Goal: Check status: Check status

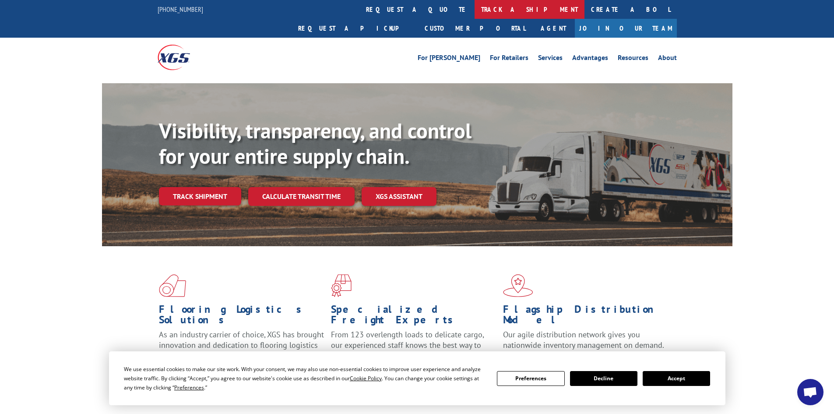
click at [474, 10] on link "track a shipment" at bounding box center [529, 9] width 110 height 19
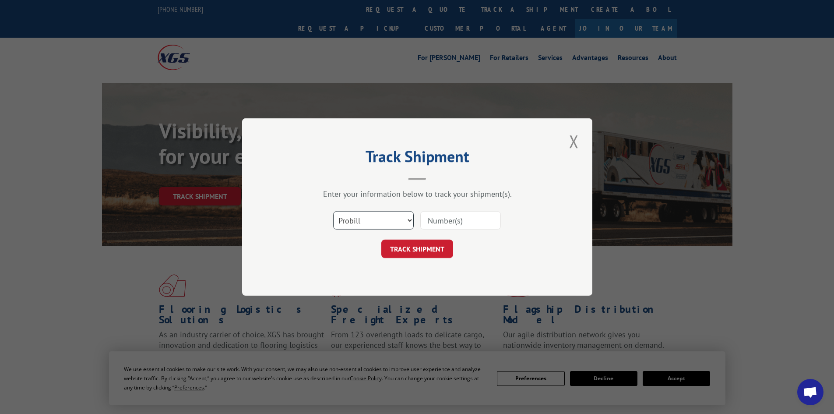
click at [369, 225] on select "Select category... Probill BOL PO" at bounding box center [373, 220] width 81 height 18
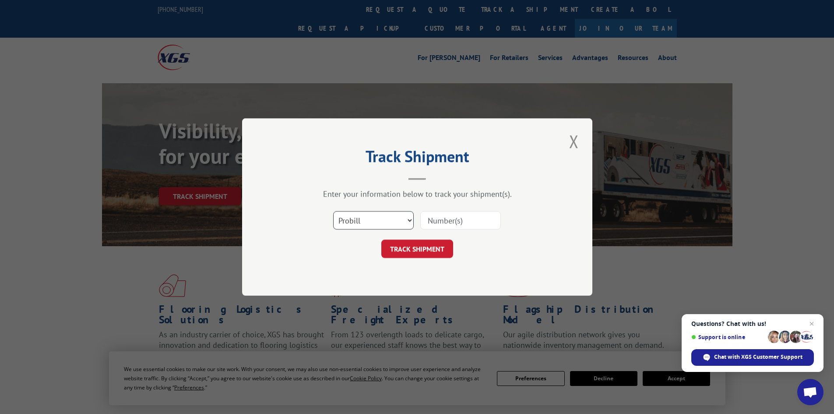
click at [369, 225] on select "Select category... Probill BOL PO" at bounding box center [373, 220] width 81 height 18
click at [452, 218] on input at bounding box center [460, 220] width 81 height 18
paste input "2822517"
type input "2822517"
click at [429, 243] on button "TRACK SHIPMENT" at bounding box center [417, 248] width 72 height 18
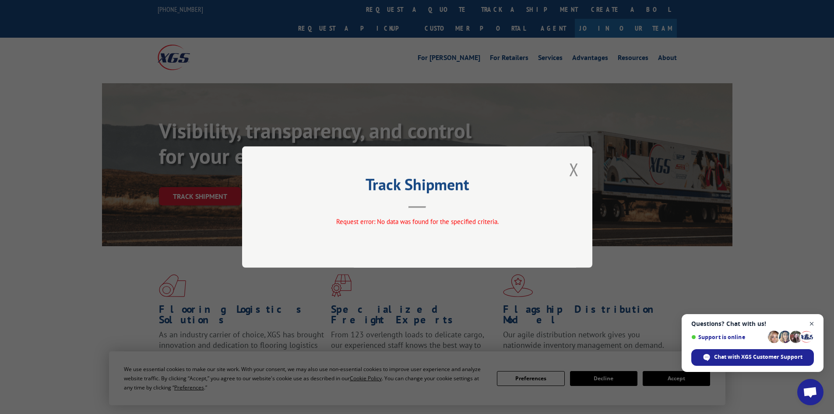
click at [812, 322] on span "Open chat" at bounding box center [811, 323] width 11 height 11
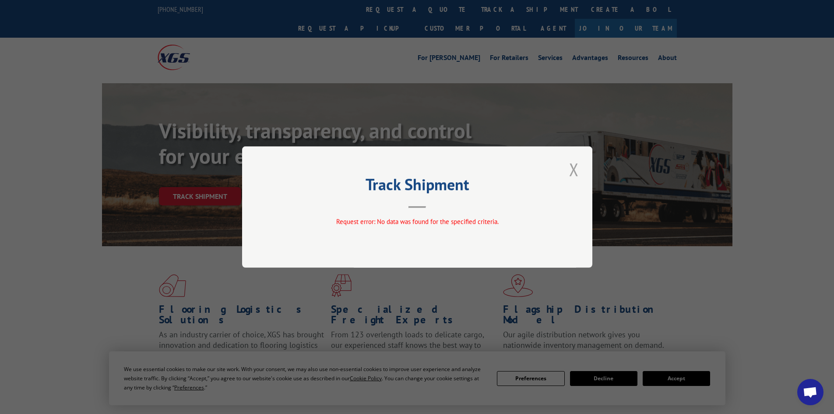
click at [573, 176] on button "Close modal" at bounding box center [573, 169] width 15 height 24
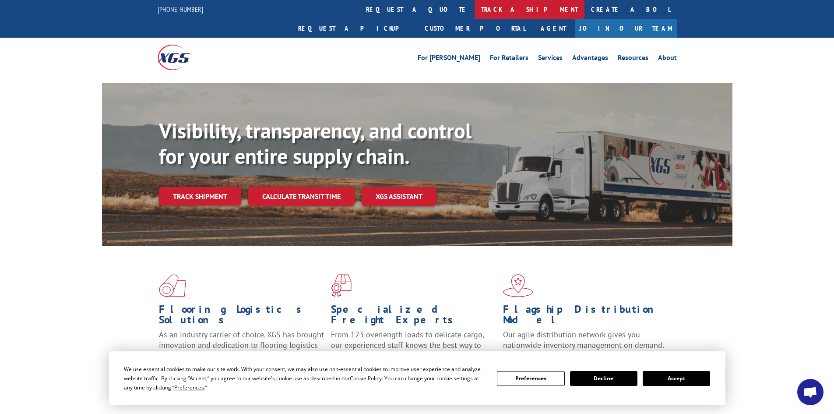
click at [474, 7] on link "track a shipment" at bounding box center [529, 9] width 110 height 19
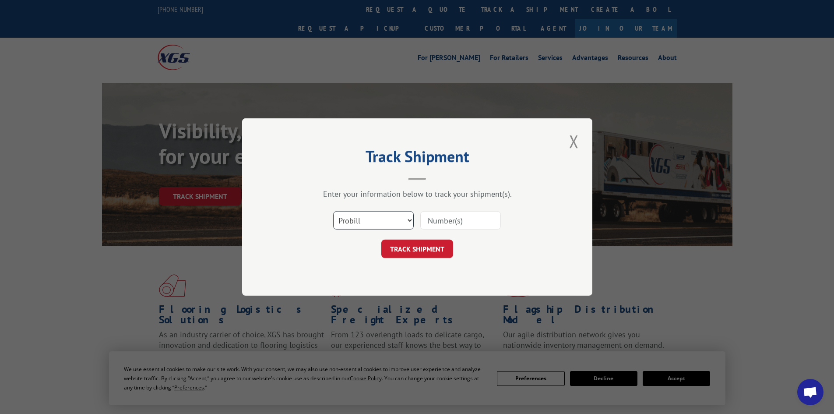
click at [376, 219] on select "Select category... Probill BOL PO" at bounding box center [373, 220] width 81 height 18
select select "bol"
click at [333, 211] on select "Select category... Probill BOL PO" at bounding box center [373, 220] width 81 height 18
click at [446, 223] on input at bounding box center [460, 220] width 81 height 18
paste input "2822517"
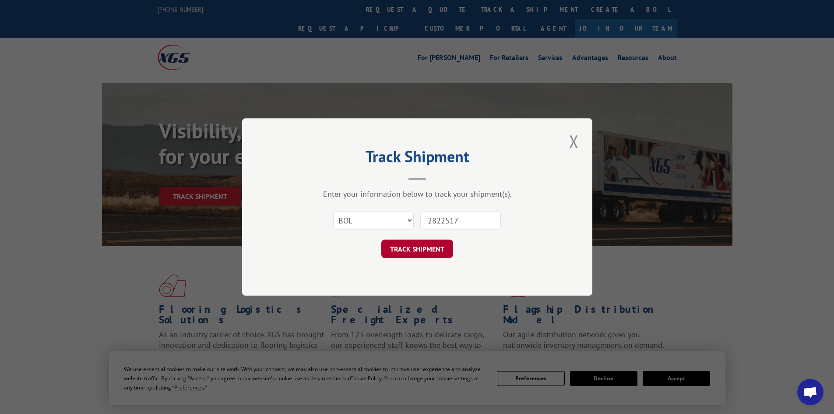
type input "2822517"
click at [428, 253] on button "TRACK SHIPMENT" at bounding box center [417, 248] width 72 height 18
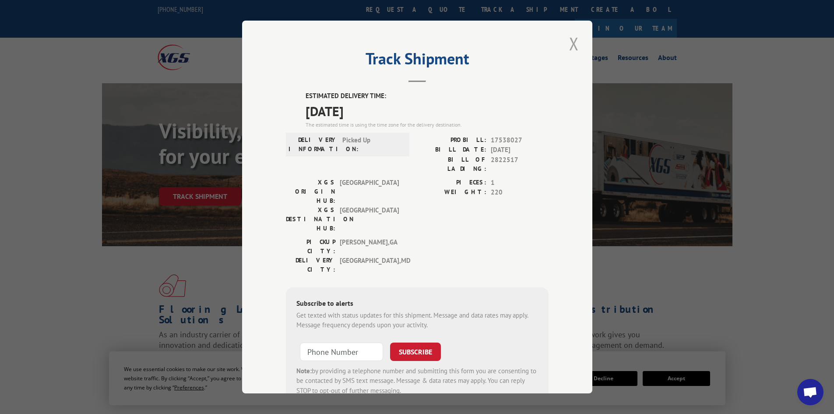
click at [568, 41] on button "Close modal" at bounding box center [573, 44] width 15 height 24
